Goal: Information Seeking & Learning: Learn about a topic

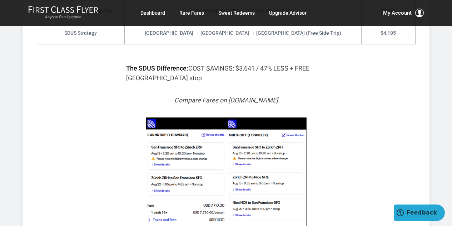
scroll to position [740, 0]
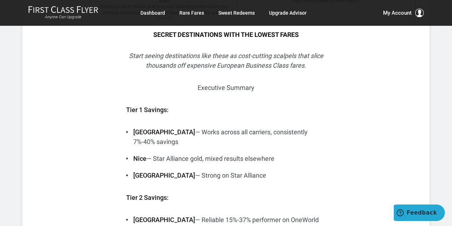
scroll to position [1969, 0]
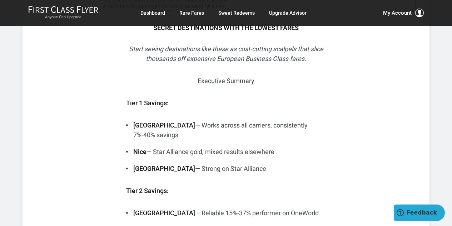
click at [298, 208] on li "Milan — Reliable 15%-37% performer on OneWorld" at bounding box center [226, 213] width 200 height 10
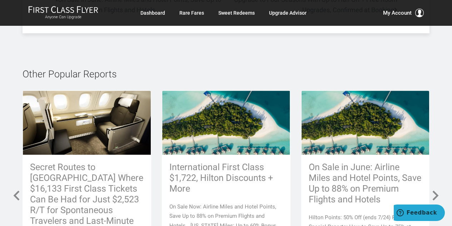
scroll to position [4236, 0]
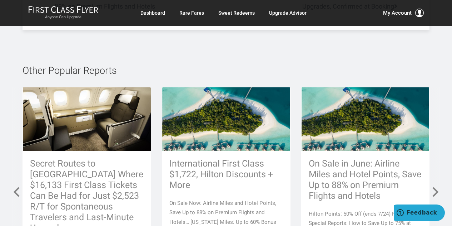
click at [313, 151] on div "On Sale in June: Airline Miles and Hotel Points, Save Up to 88% on Premium Flig…" at bounding box center [366, 202] width 128 height 103
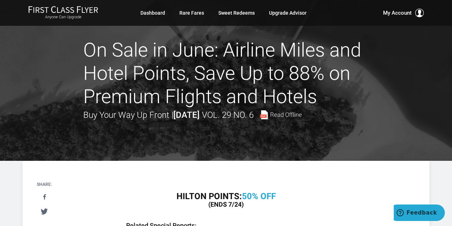
click at [213, 25] on div "Anyone Can Upgrade Dashboard Rare Fares Sweet Redeems Upgrade Advisor Profile L…" at bounding box center [226, 13] width 452 height 26
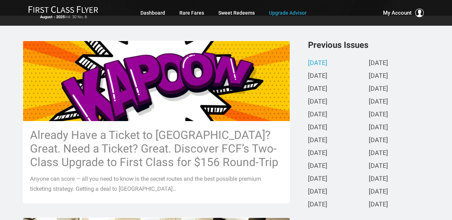
scroll to position [157, 0]
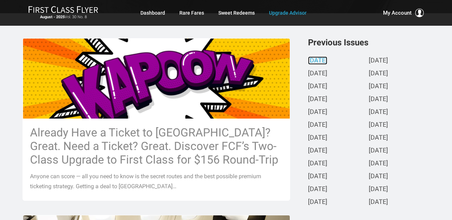
click at [316, 59] on link "[DATE]" at bounding box center [317, 61] width 19 height 8
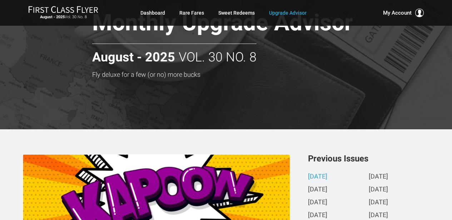
scroll to position [0, 0]
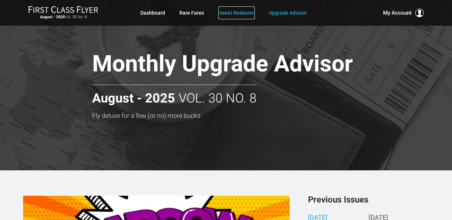
click at [238, 14] on link "Sweet Redeems" at bounding box center [237, 12] width 36 height 13
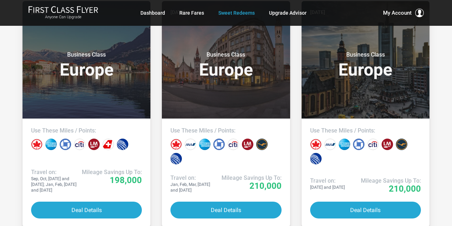
scroll to position [425, 0]
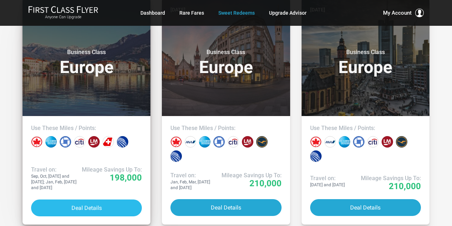
drag, startPoint x: 84, startPoint y: 207, endPoint x: 71, endPoint y: 208, distance: 12.6
click at [71, 208] on button "Deal Details" at bounding box center [86, 207] width 111 height 17
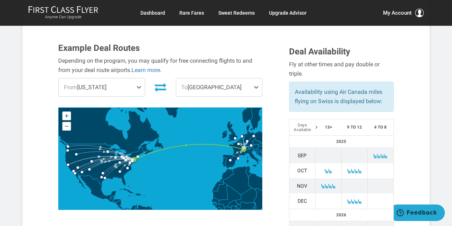
scroll to position [218, 0]
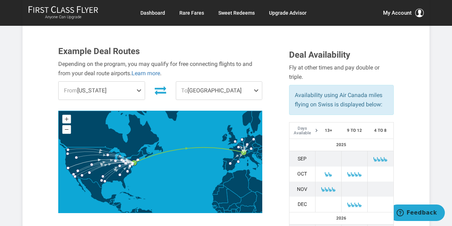
click at [138, 89] on span at bounding box center [140, 91] width 9 height 18
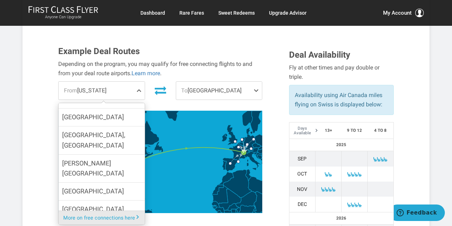
scroll to position [371, 0]
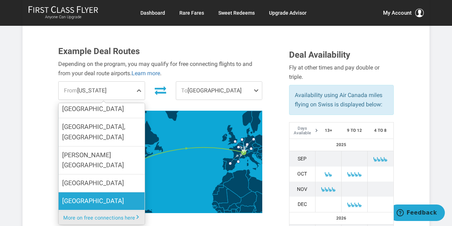
drag, startPoint x: 116, startPoint y: 182, endPoint x: 95, endPoint y: 180, distance: 20.9
click at [95, 196] on span "San Francisco" at bounding box center [93, 201] width 62 height 10
click at [0, 0] on input "San Francisco" at bounding box center [0, 0] width 0 height 0
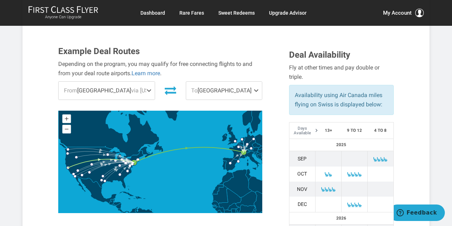
click at [256, 88] on span at bounding box center [258, 91] width 9 height 18
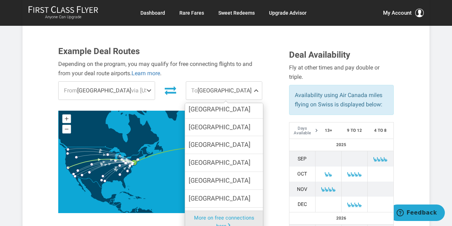
scroll to position [49, 0]
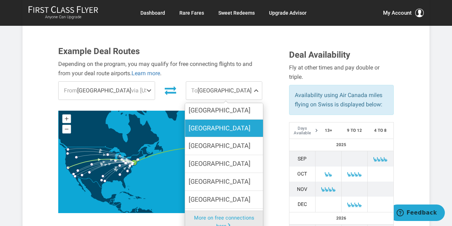
click at [216, 129] on span "Barcelona" at bounding box center [220, 128] width 62 height 10
click at [0, 0] on input "Barcelona" at bounding box center [0, 0] width 0 height 0
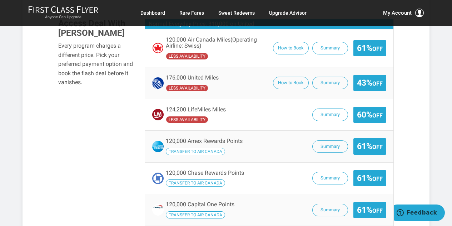
scroll to position [546, 0]
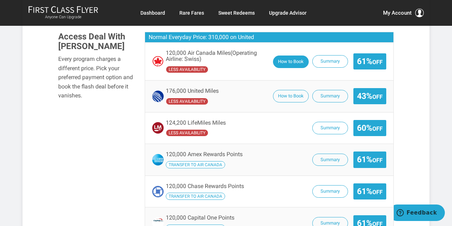
click at [282, 61] on button "How to Book" at bounding box center [291, 61] width 36 height 13
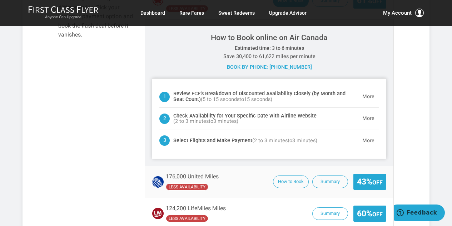
scroll to position [605, 0]
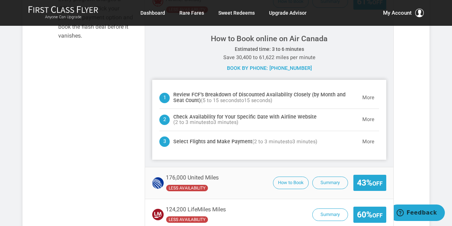
click at [302, 132] on header "Select Flights and Make Payment ( 2 to 3 minutes to 3 minutes ) More" at bounding box center [269, 141] width 220 height 21
click at [296, 124] on h4 "Check Availability for Your Specific Date with Airline Website ( 2 to 3 minutes…" at bounding box center [265, 119] width 185 height 11
click at [365, 119] on button "More" at bounding box center [368, 120] width 21 height 14
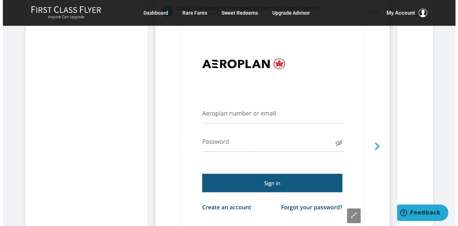
scroll to position [707, 0]
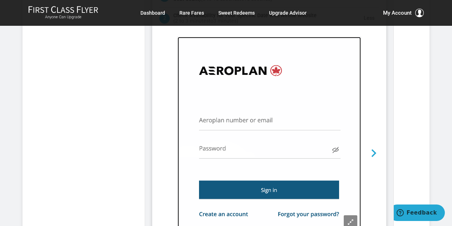
click at [251, 123] on img at bounding box center [269, 135] width 183 height 196
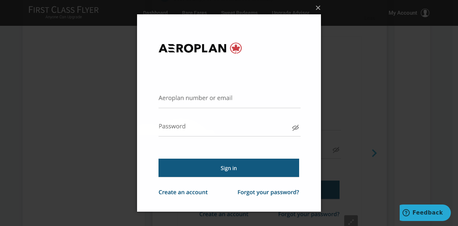
click at [165, 101] on img at bounding box center [229, 113] width 184 height 226
click at [240, 100] on img at bounding box center [229, 113] width 184 height 226
click at [158, 98] on img at bounding box center [229, 113] width 184 height 226
click at [164, 130] on img at bounding box center [229, 113] width 184 height 226
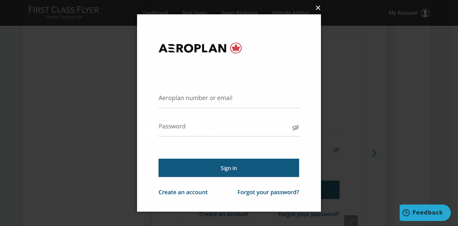
click at [319, 12] on button "×" at bounding box center [231, 8] width 184 height 16
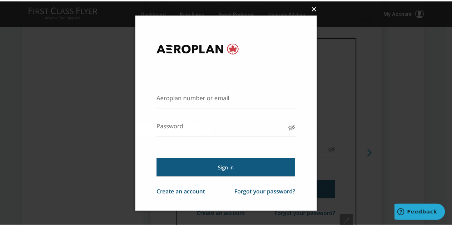
scroll to position [714, 0]
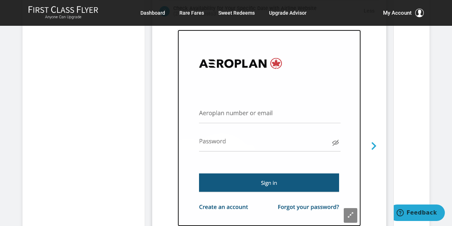
click at [224, 115] on img at bounding box center [269, 128] width 183 height 196
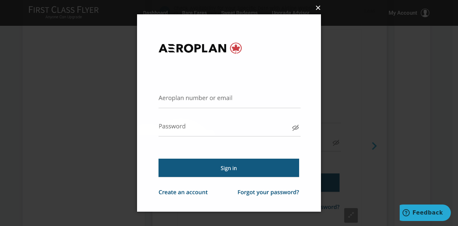
click at [319, 12] on button "×" at bounding box center [231, 8] width 184 height 16
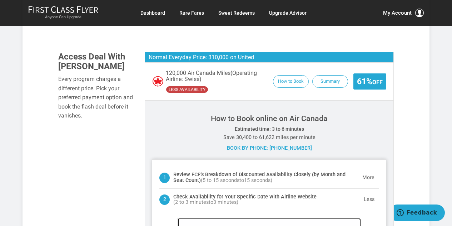
scroll to position [539, 0]
